Goal: Information Seeking & Learning: Learn about a topic

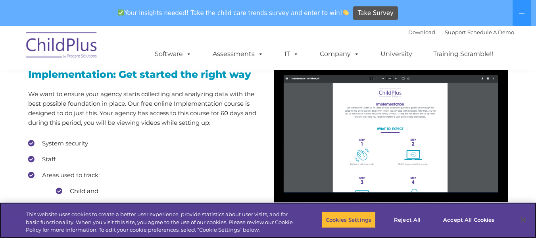
scroll to position [697, 0]
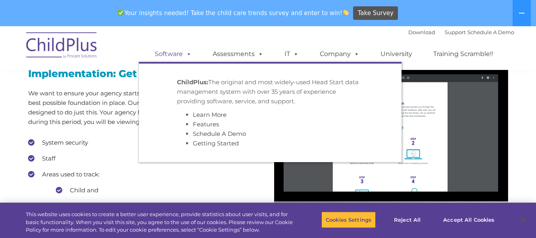
click at [179, 54] on link "Software" at bounding box center [173, 54] width 53 height 16
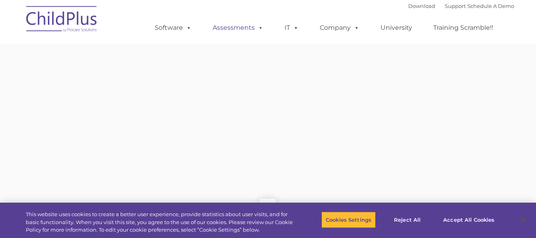
type input ""
click at [256, 35] on link "Assessments" at bounding box center [238, 28] width 67 height 16
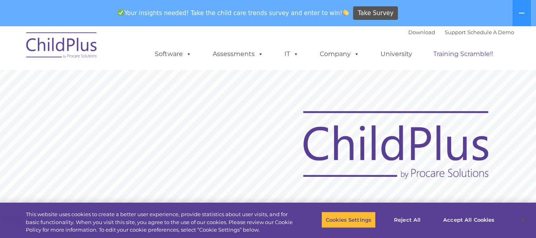
click at [441, 54] on link "Training Scramble!!" at bounding box center [464, 54] width 76 height 16
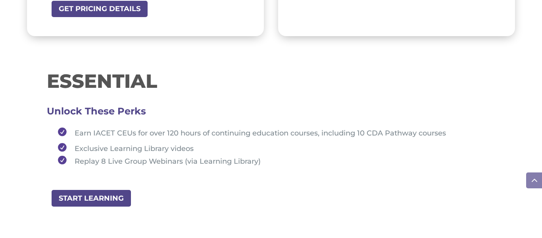
scroll to position [889, 0]
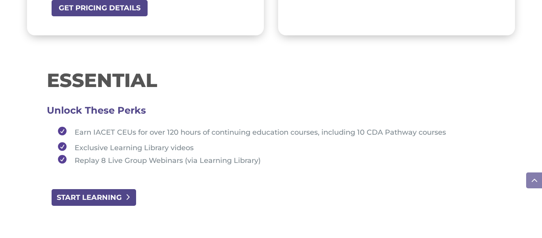
click at [110, 199] on link "START LEARNING" at bounding box center [94, 197] width 86 height 18
